Goal: Book appointment/travel/reservation

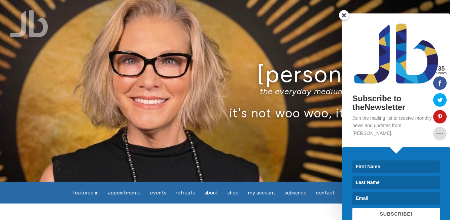
click at [345, 14] on span at bounding box center [344, 15] width 10 height 10
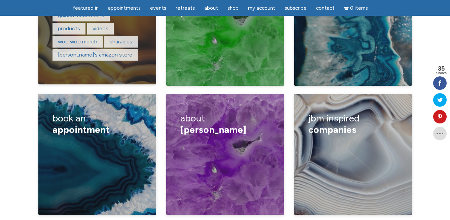
scroll to position [1167, 0]
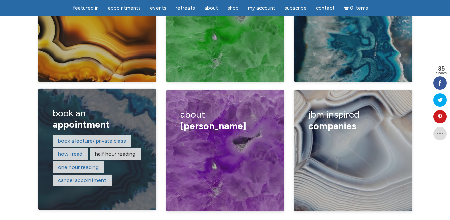
click at [119, 151] on link "Half hour reading" at bounding box center [115, 154] width 40 height 6
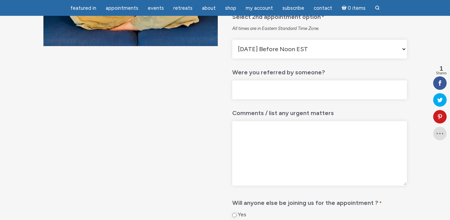
scroll to position [196, 0]
click at [403, 58] on select "Monday Before Noon EST Monday After Noon EST First Available Appointment" at bounding box center [319, 48] width 174 height 19
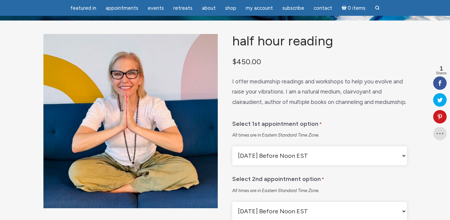
scroll to position [0, 0]
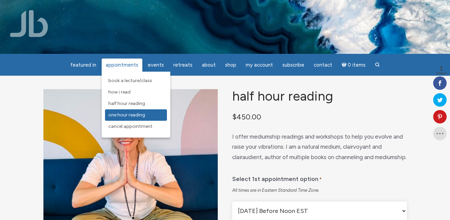
click at [123, 117] on span "One Hour Reading" at bounding box center [126, 115] width 37 height 6
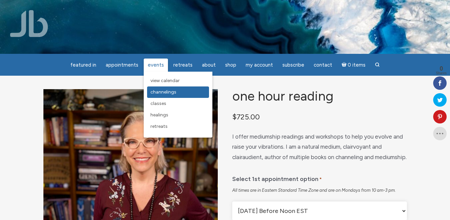
click at [161, 90] on span "Channelings" at bounding box center [163, 92] width 26 height 6
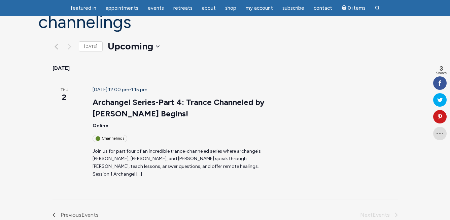
scroll to position [66, 0]
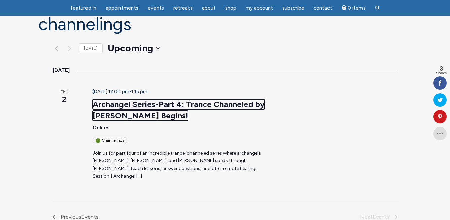
click at [139, 99] on link "Archangel Series-Part 4: Trance Channeled by Jamie Butler Begins!" at bounding box center [178, 110] width 172 height 22
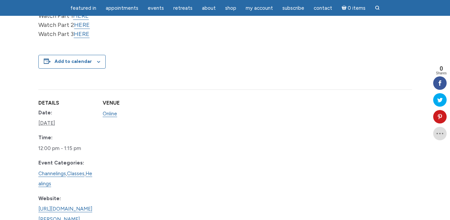
scroll to position [390, 0]
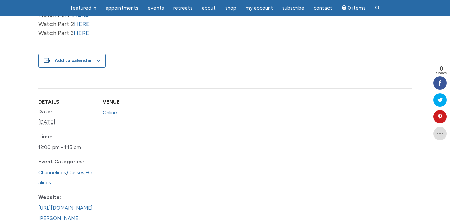
click at [81, 19] on link "HERE" at bounding box center [81, 15] width 16 height 8
